Goal: Task Accomplishment & Management: Manage account settings

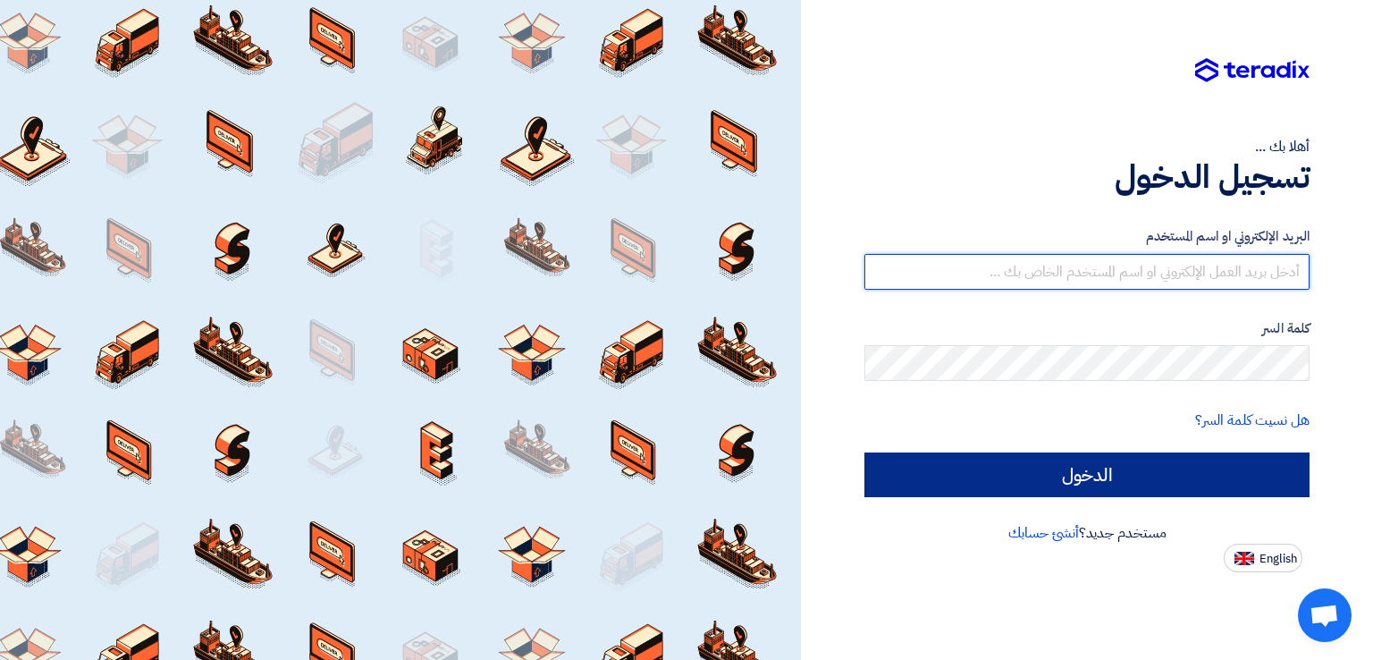
type input "[EMAIL_ADDRESS][DOMAIN_NAME]"
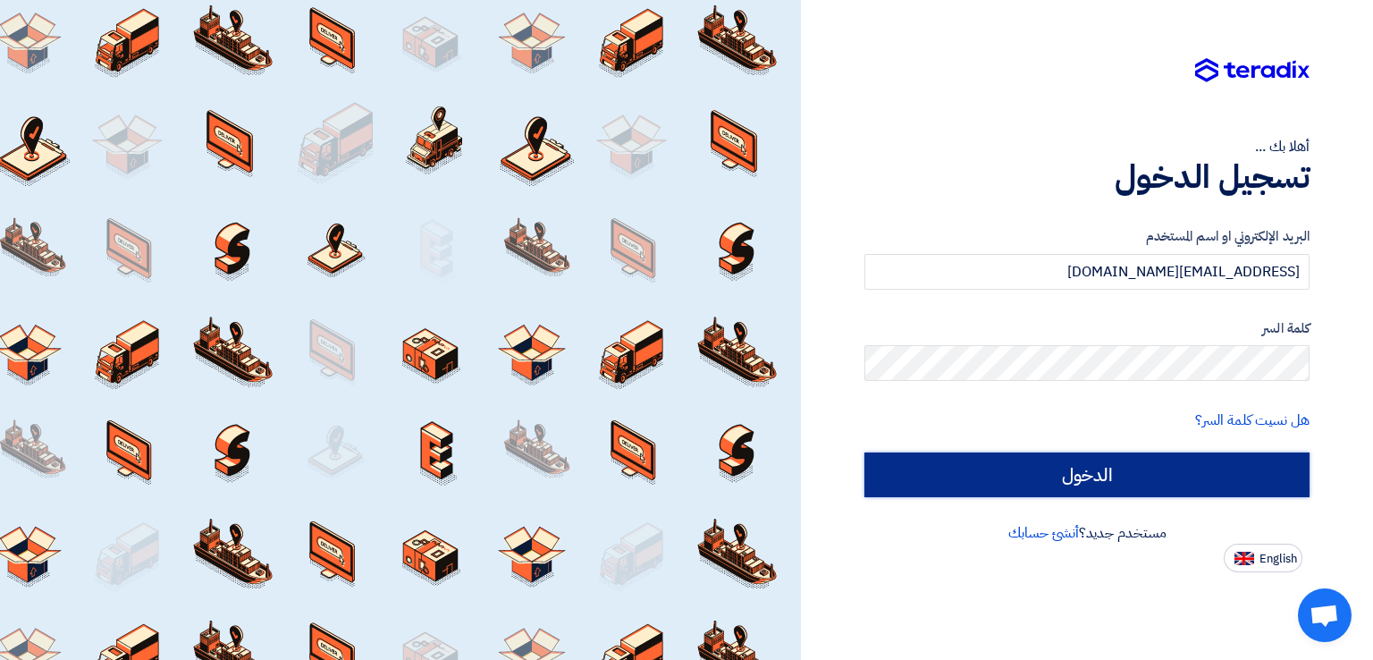
click at [1051, 484] on input "الدخول" at bounding box center [1086, 474] width 445 height 45
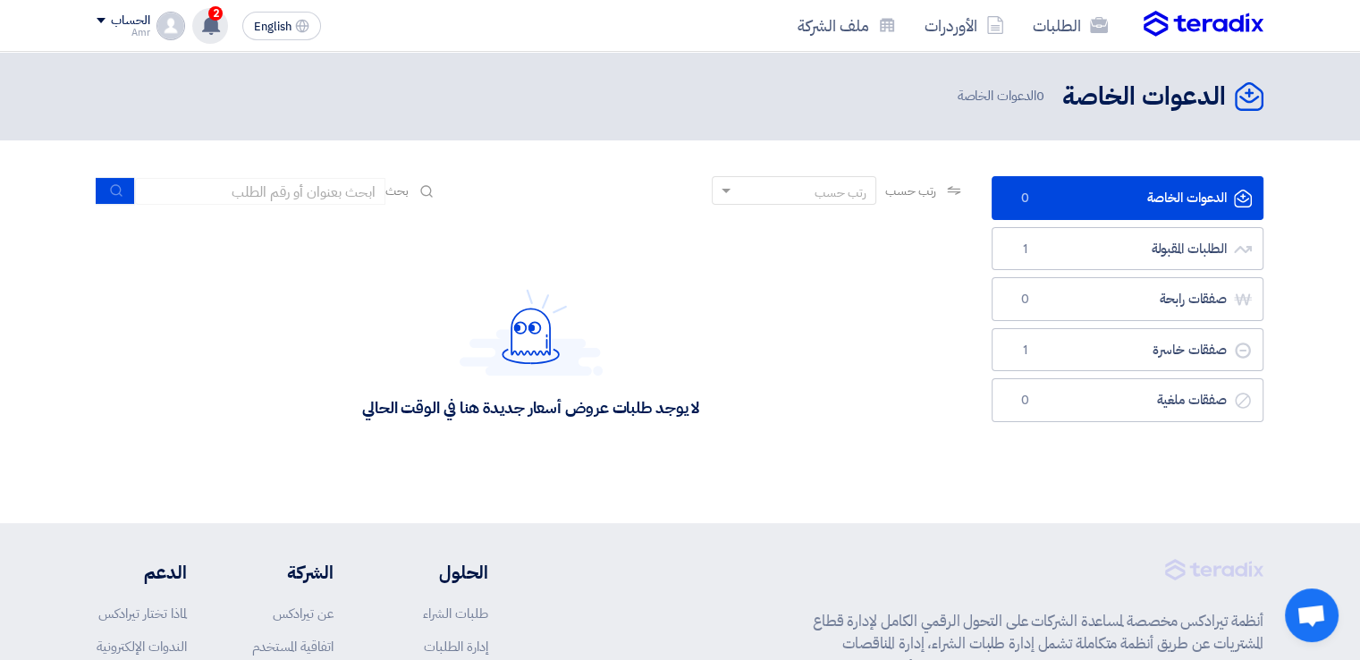
click at [204, 25] on icon at bounding box center [211, 25] width 20 height 20
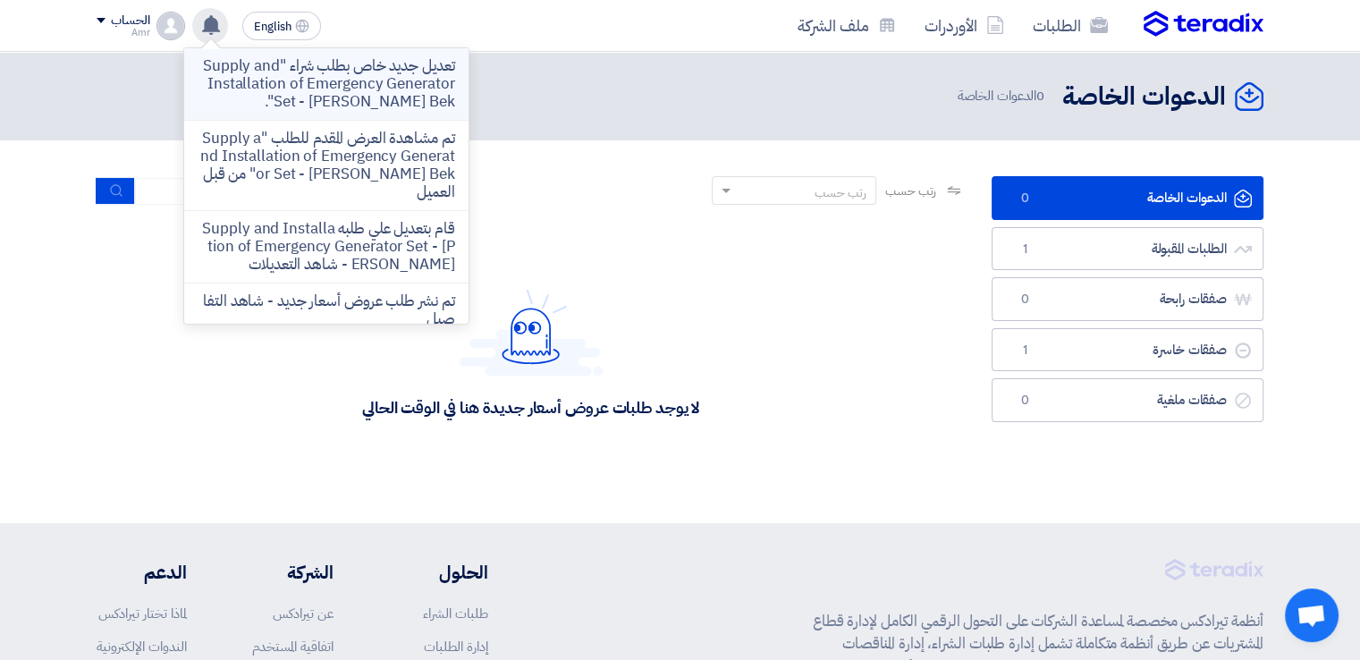
click at [328, 83] on p "تعديل جديد خاص بطلب شراء "Supply and Installation of Emergency Generator Set - …" at bounding box center [326, 84] width 256 height 54
